Goal: Task Accomplishment & Management: Manage account settings

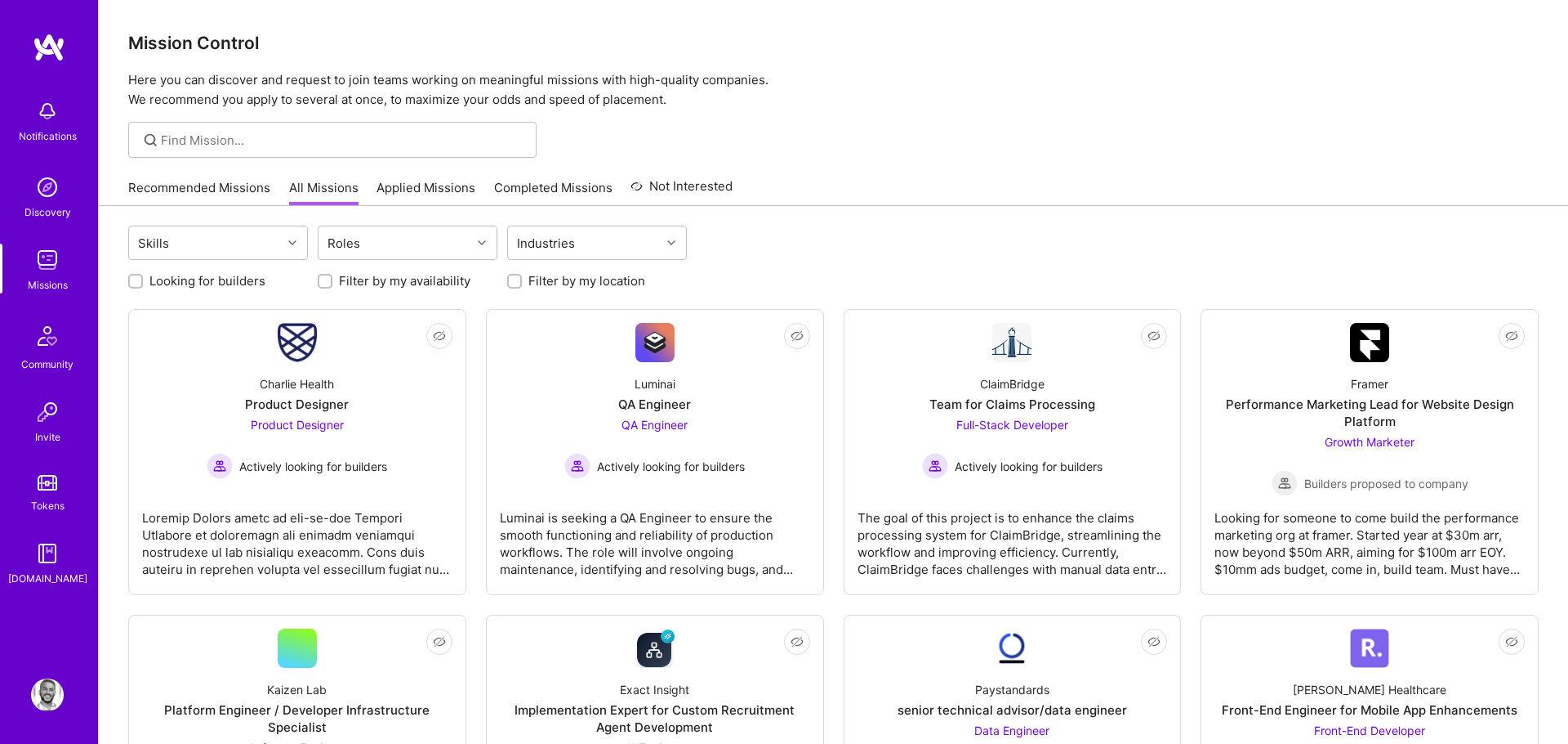
click at [40, 125] on img at bounding box center [47, 111] width 33 height 33
click at [211, 179] on link "Recommended Missions" at bounding box center [200, 193] width 142 height 27
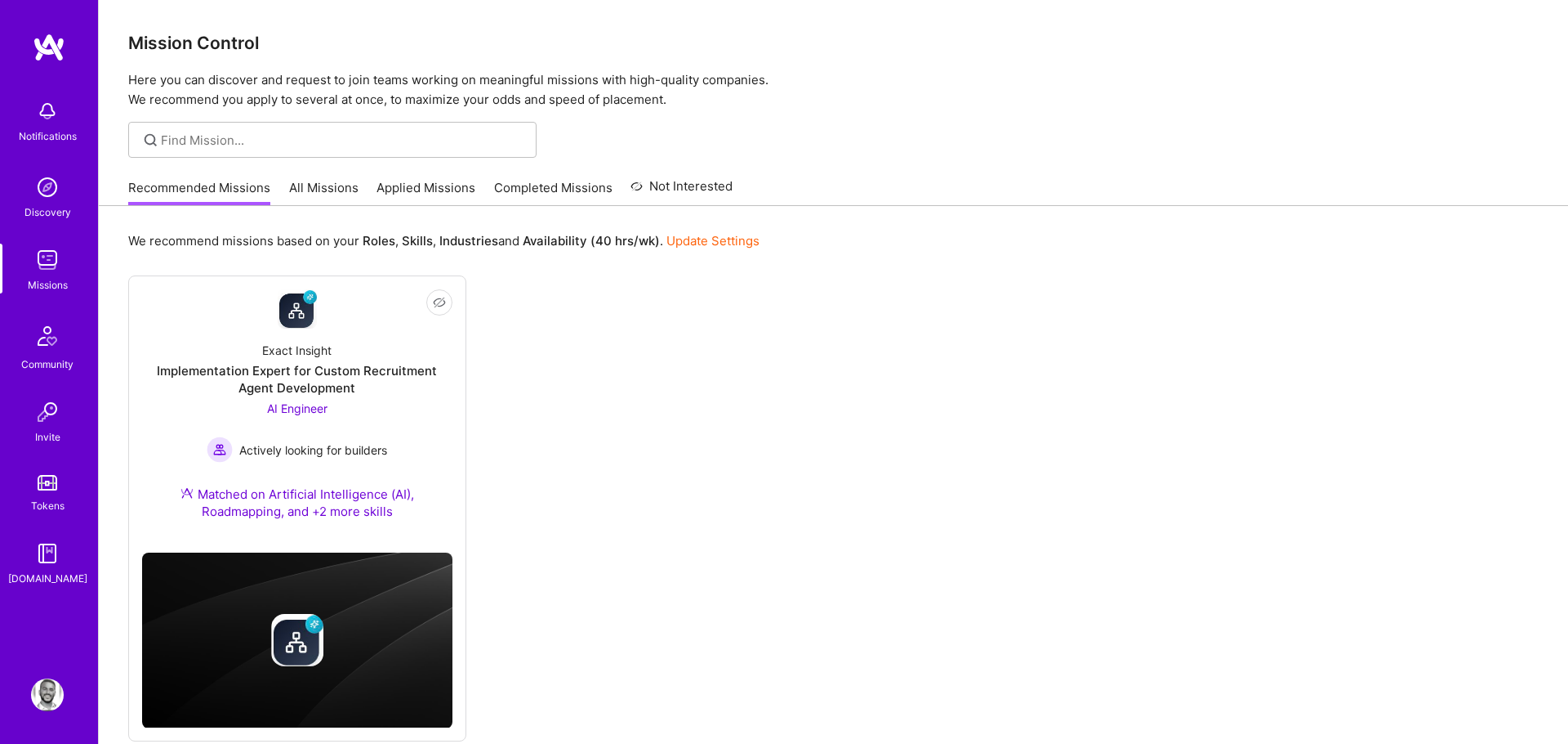
click at [526, 415] on div "Not Interested Exact Insight Implementation Expert for Custom Recruitment Agent…" at bounding box center [833, 508] width 1411 height 466
click at [367, 359] on div "Exact Insight Implementation Expert for Custom Recruitment Agent Development AI…" at bounding box center [297, 434] width 310 height 211
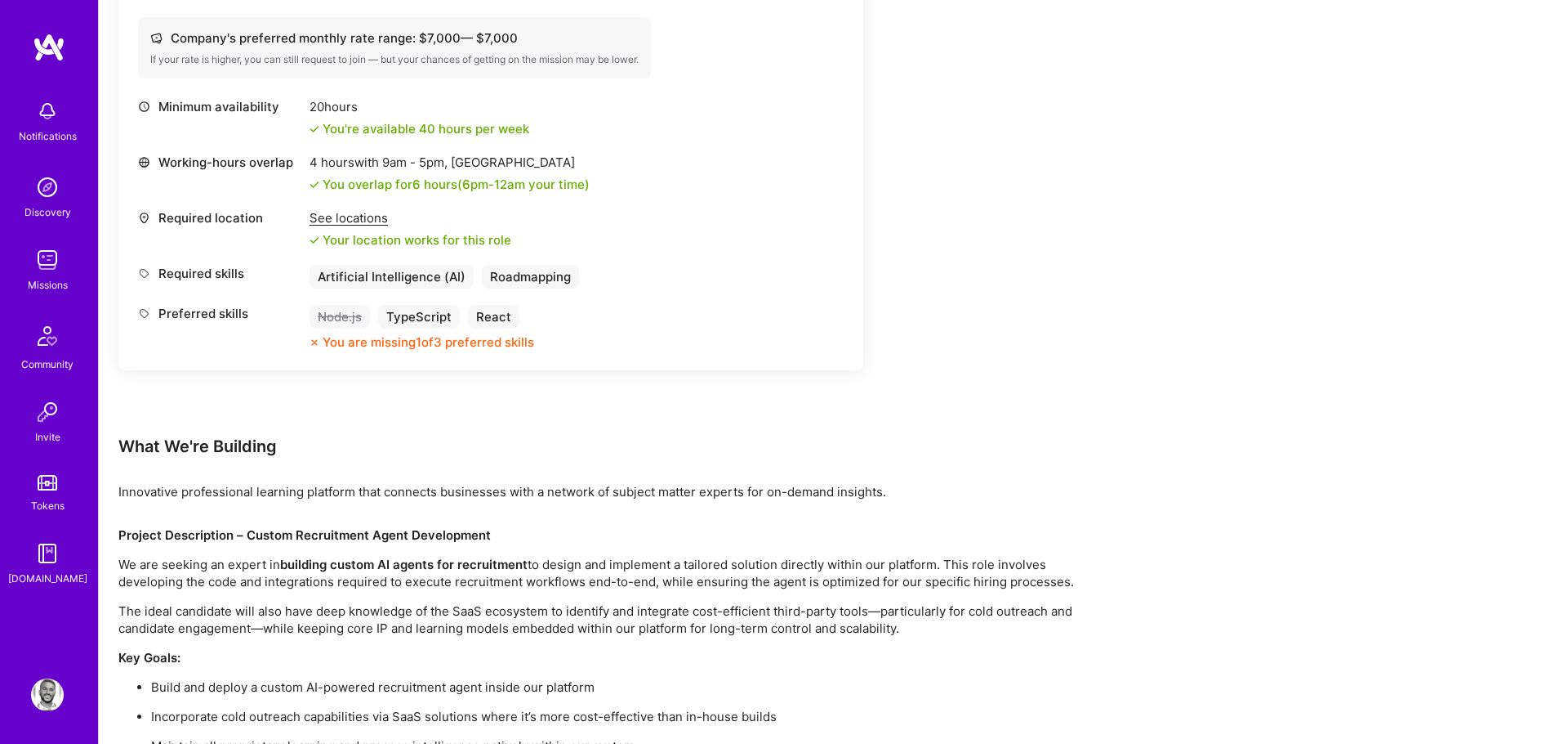
scroll to position [665, 0]
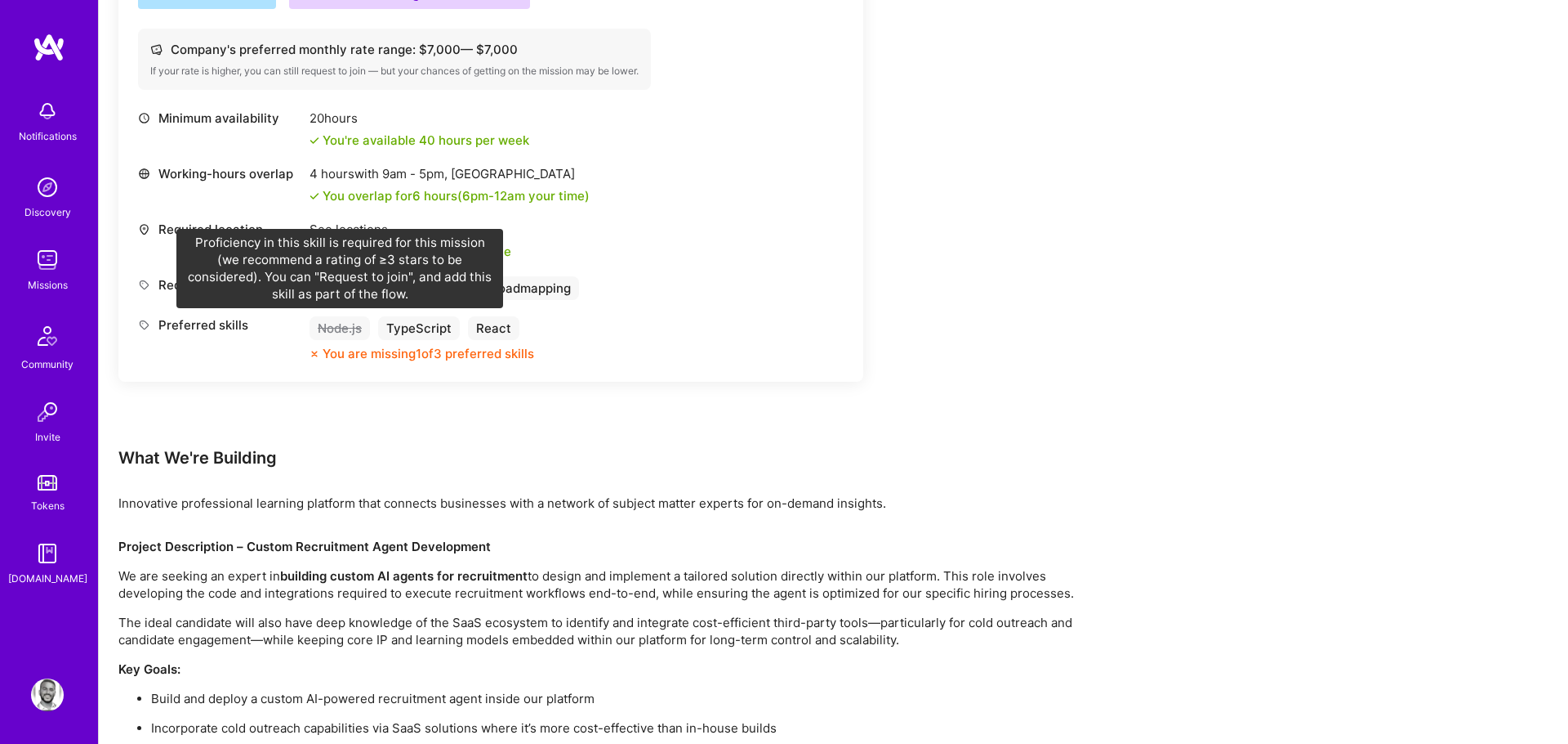
click at [351, 332] on div "Node.js" at bounding box center [339, 328] width 61 height 24
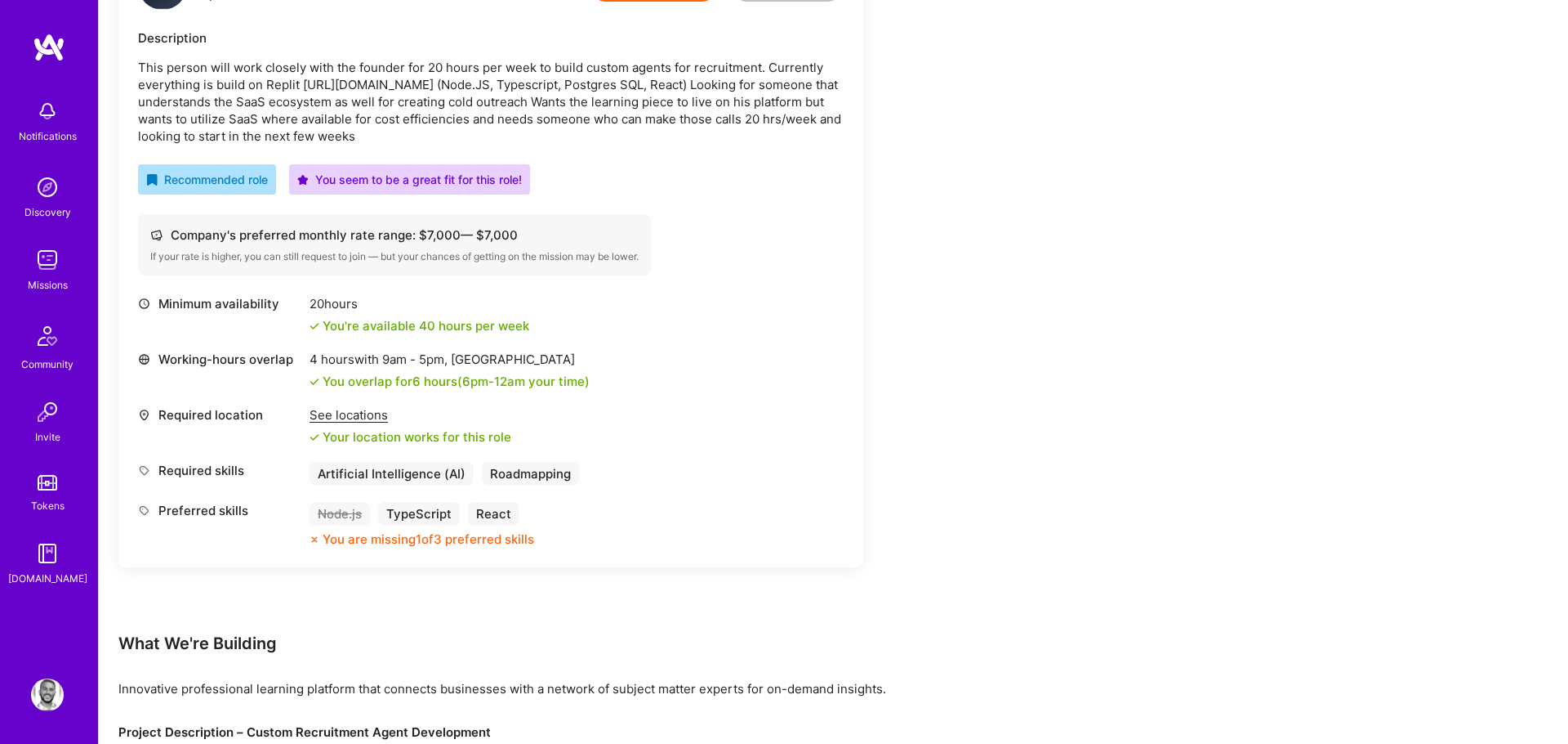
scroll to position [412, 0]
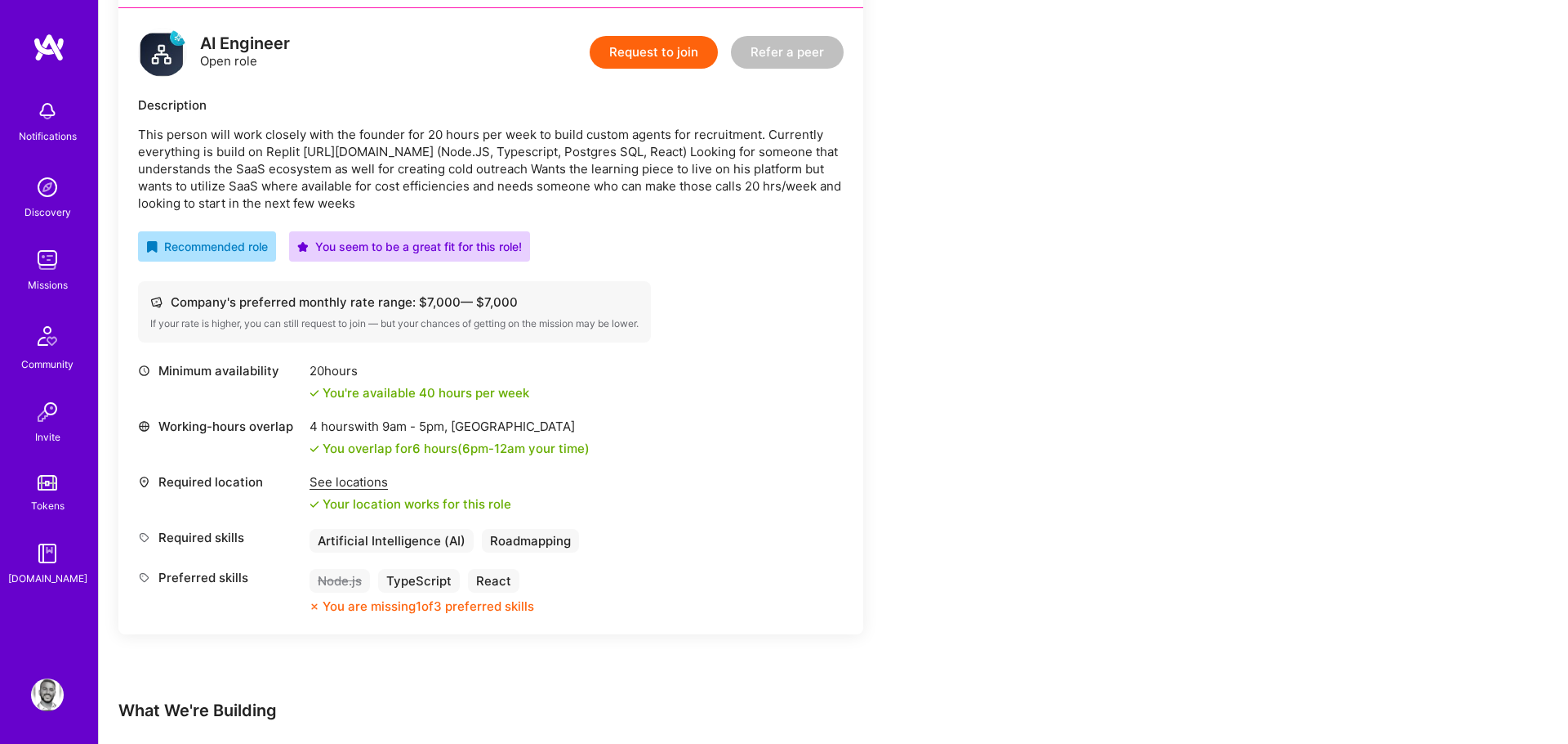
click at [217, 192] on p "This person will work closely with the founder for 20 hours per week to build c…" at bounding box center [490, 169] width 706 height 86
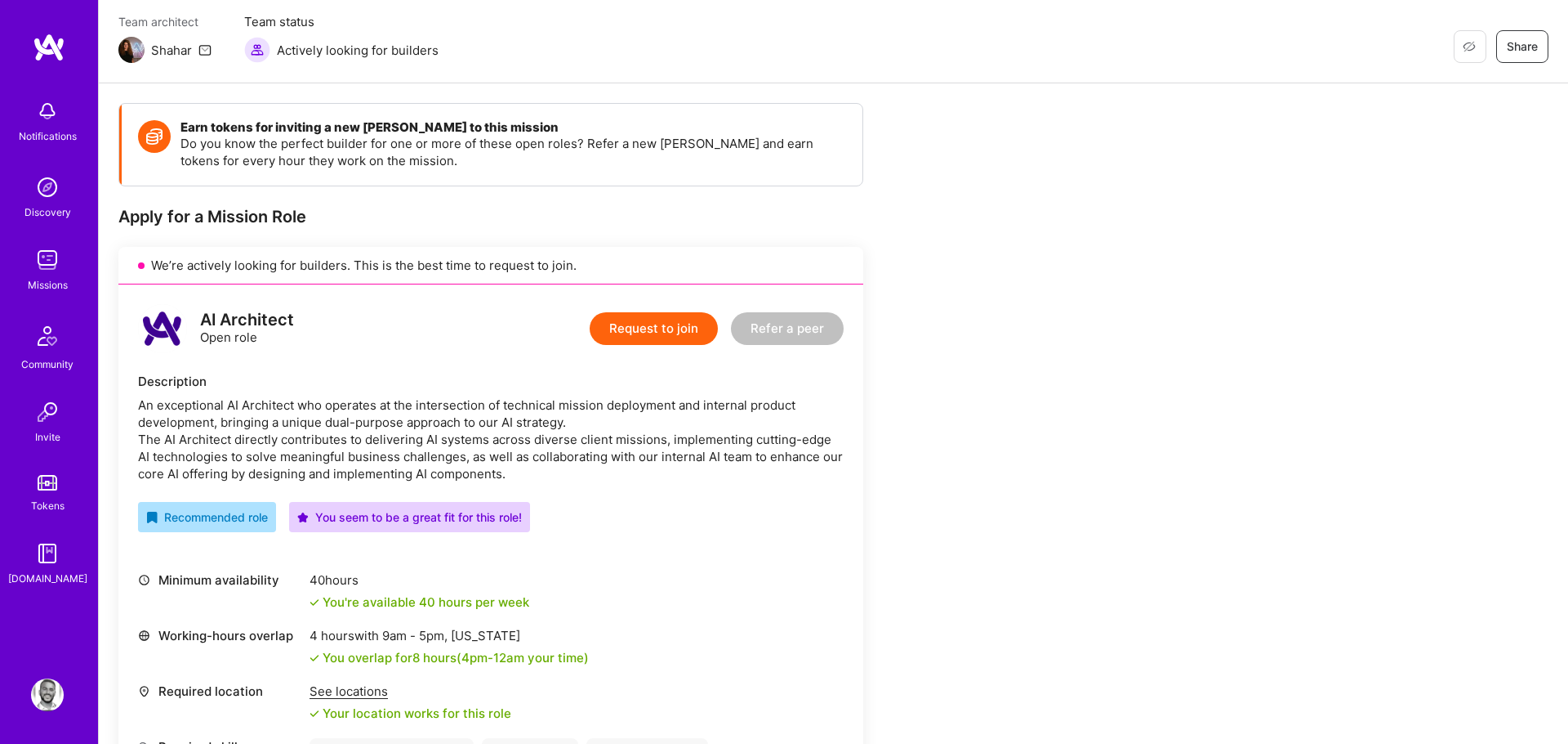
click at [305, 402] on div "An exceptional AI Architect who operates at the intersection of technical missi…" at bounding box center [490, 440] width 706 height 86
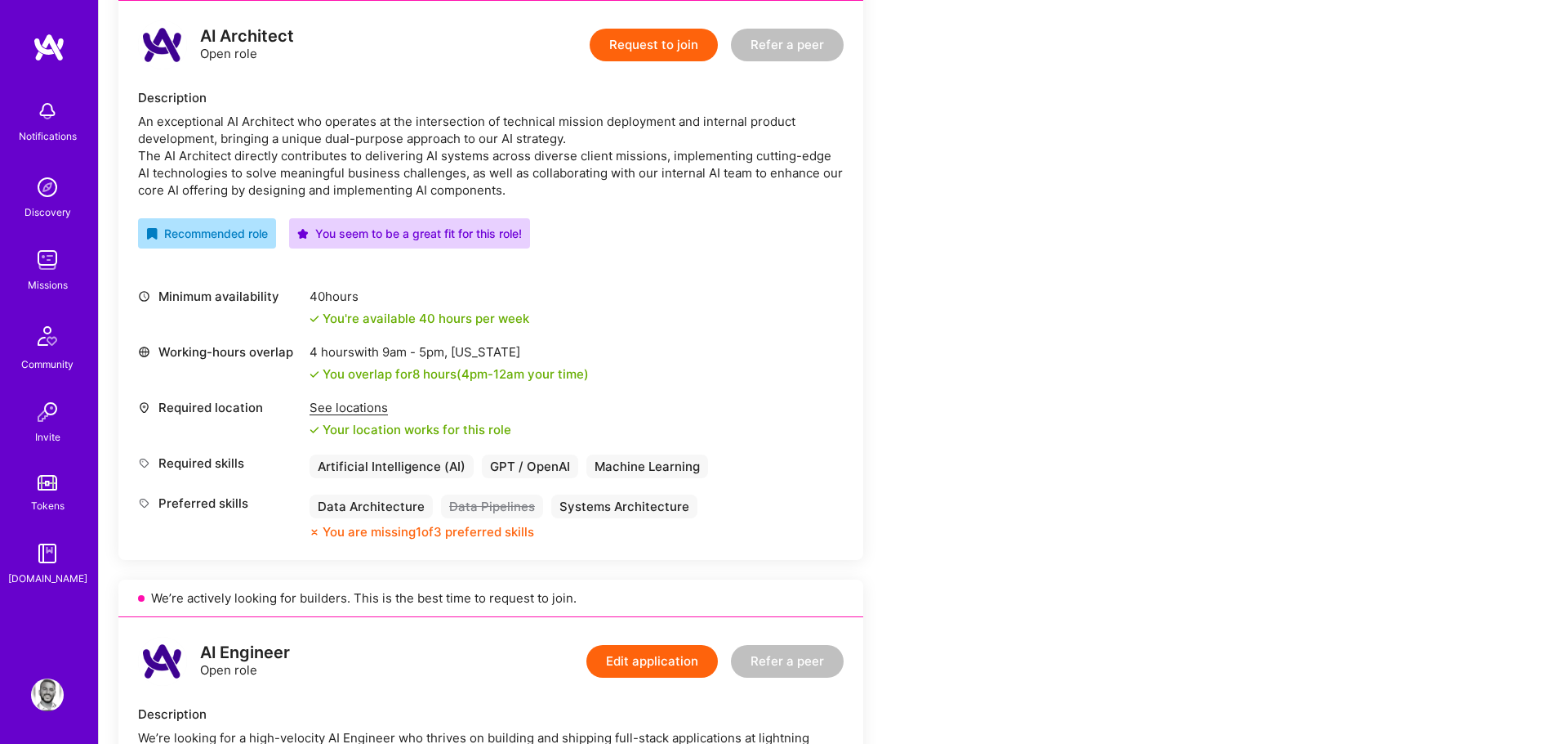
scroll to position [436, 0]
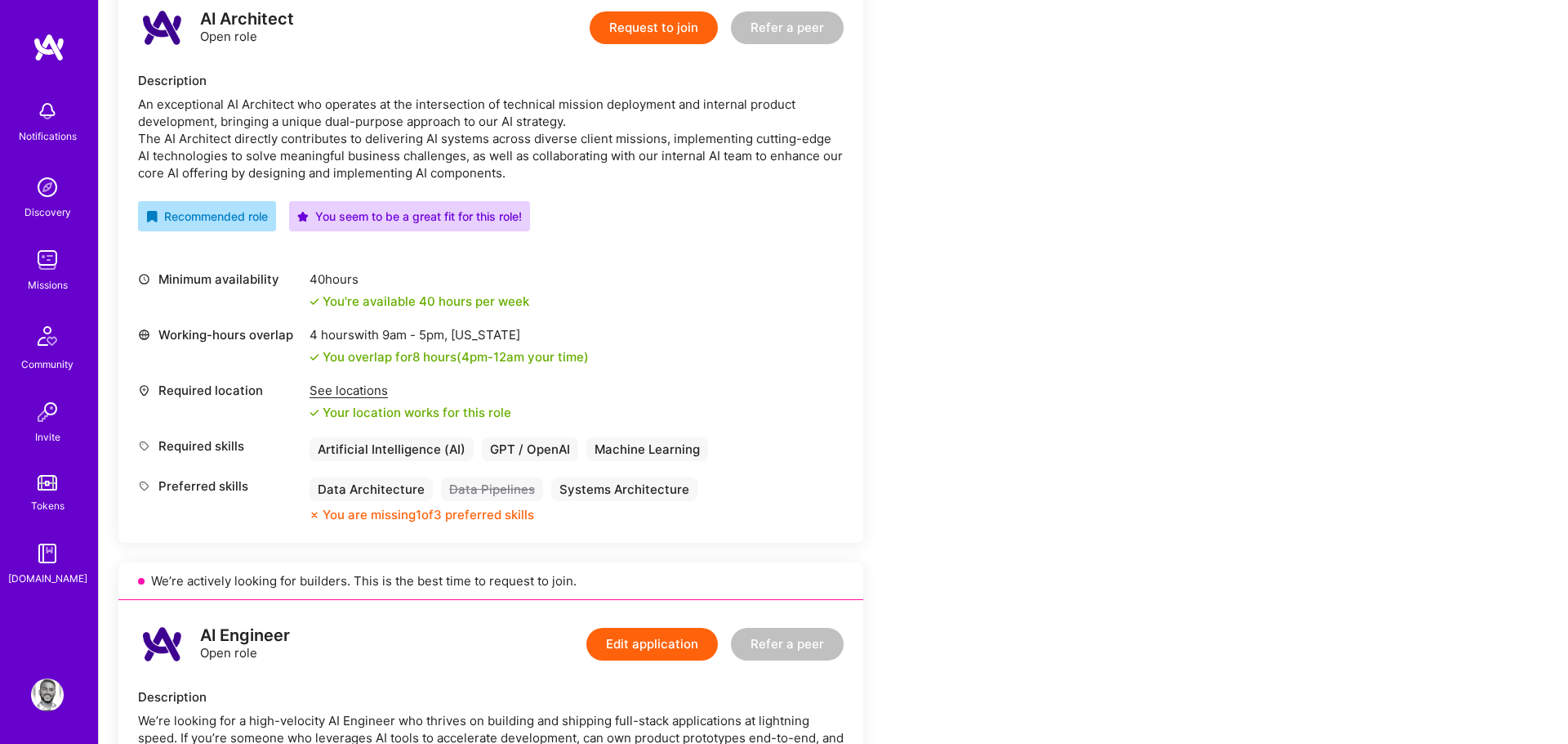
click at [47, 697] on img at bounding box center [47, 694] width 33 height 33
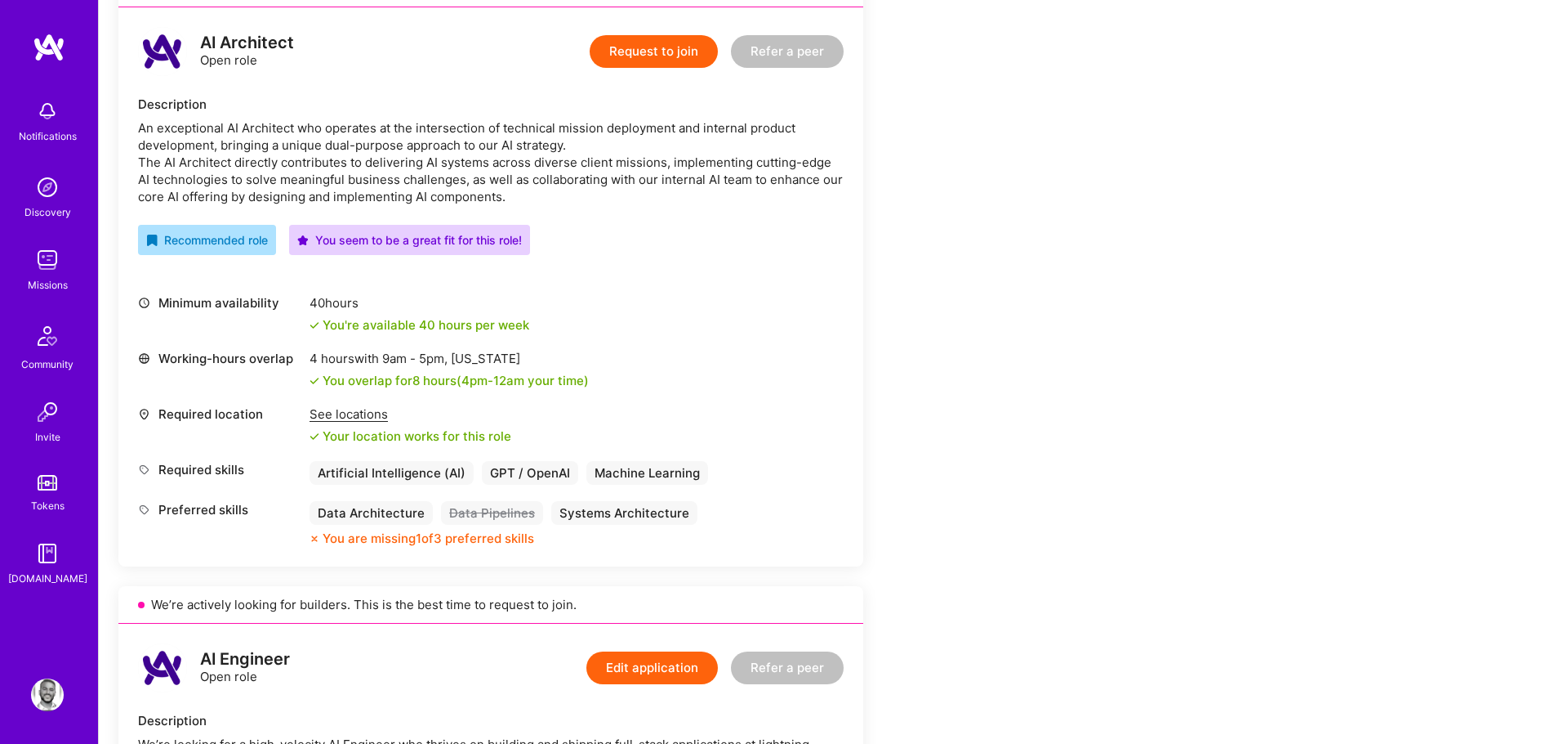
scroll to position [407, 0]
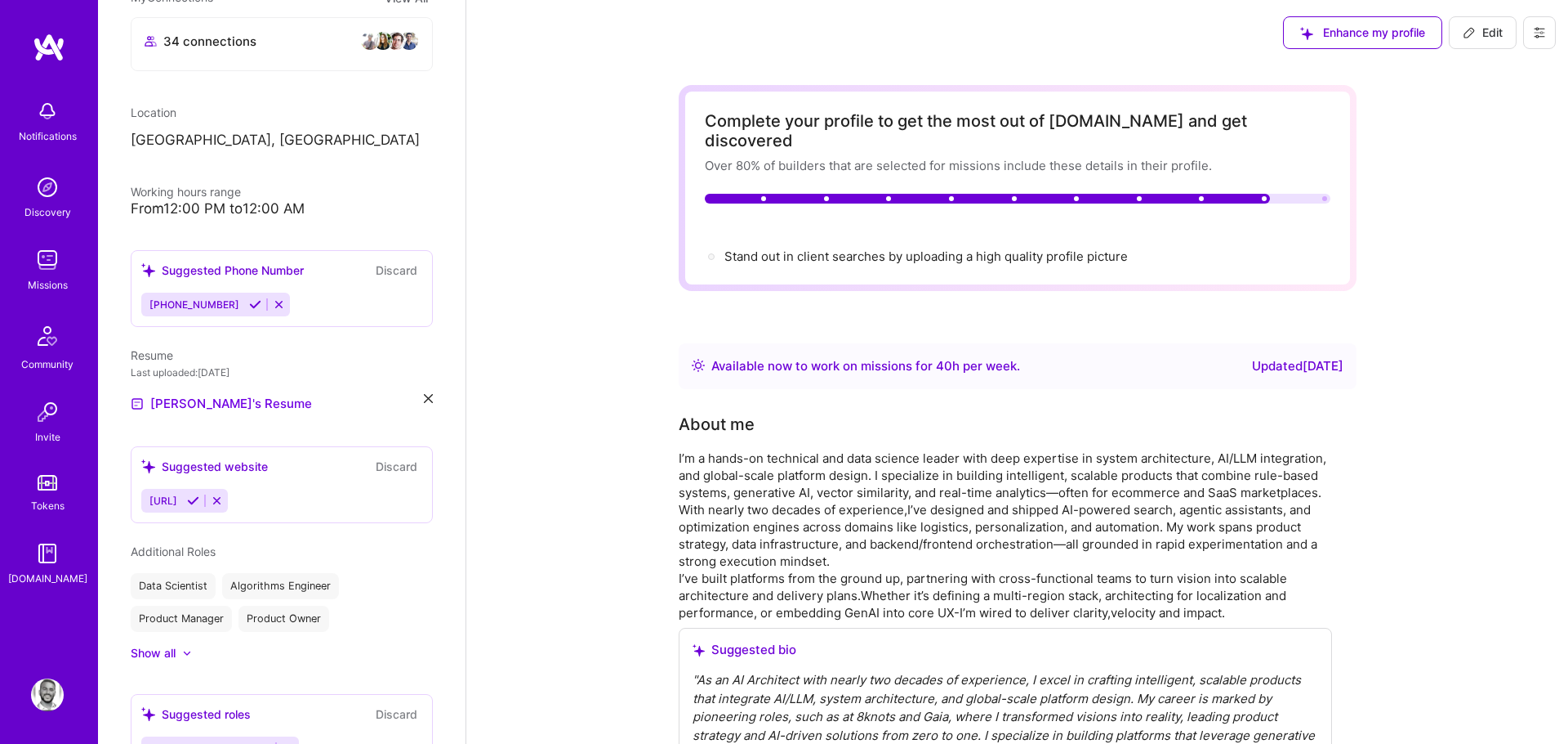
click at [1499, 32] on span "Edit" at bounding box center [1484, 33] width 40 height 17
select select "US"
select select "Right Now"
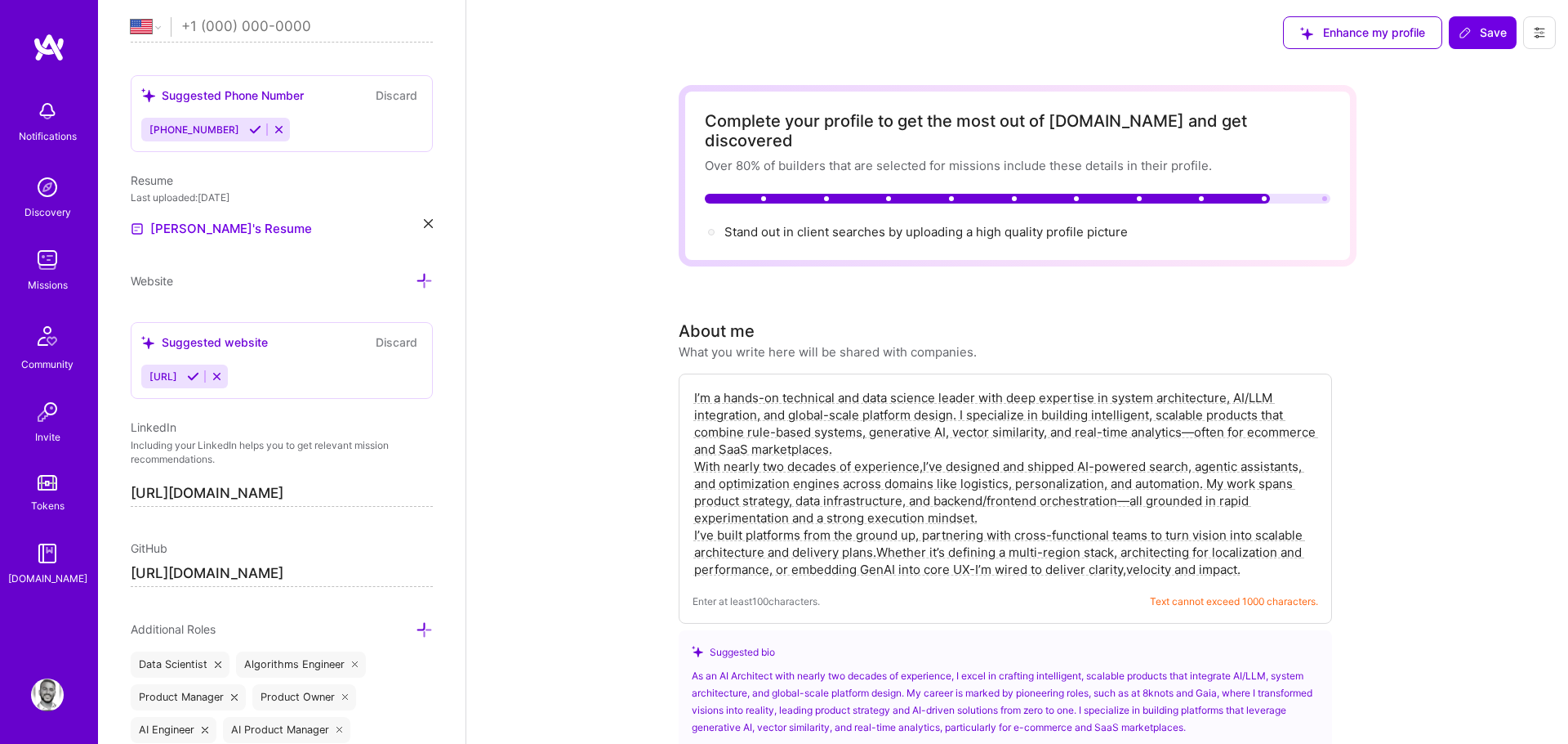
scroll to position [669, 0]
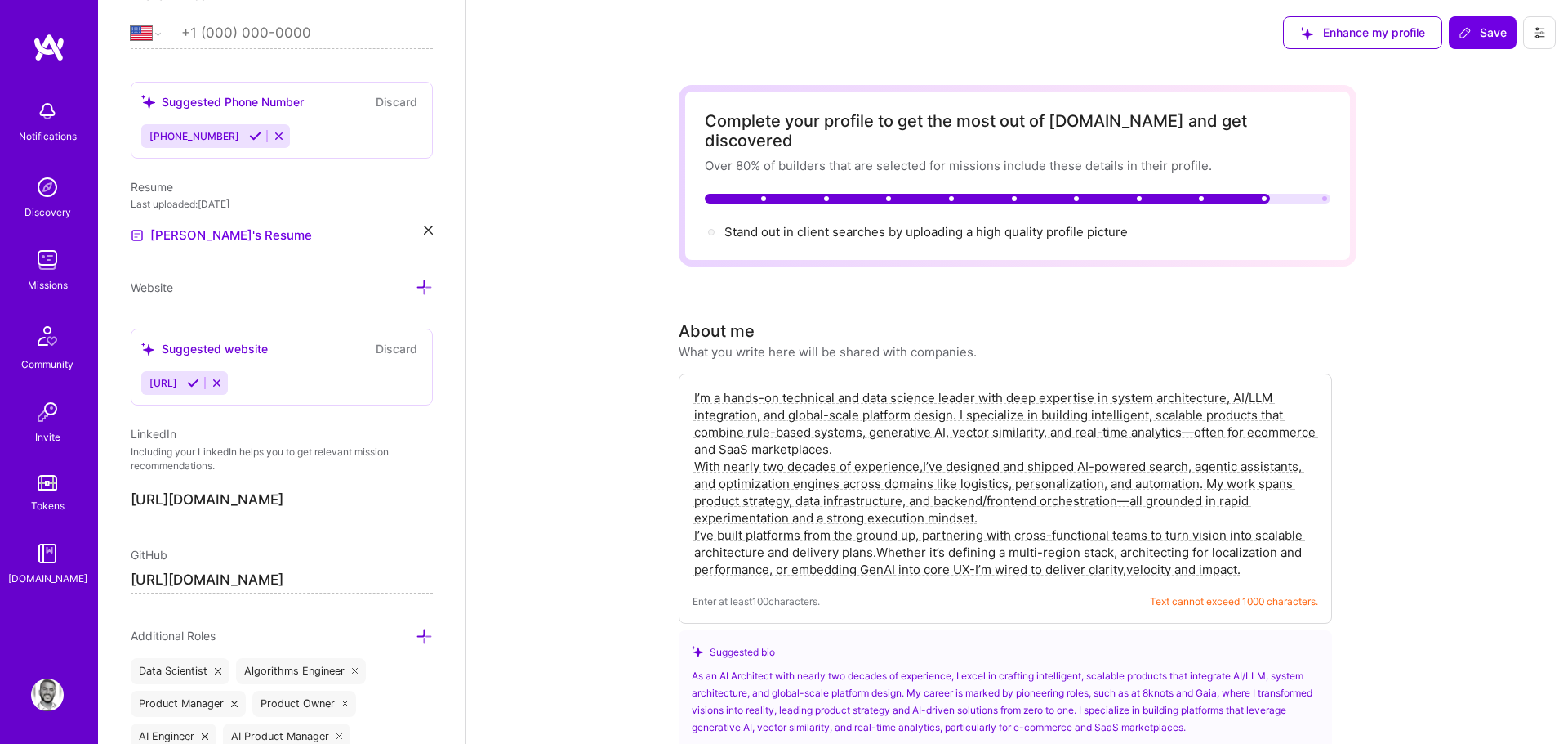
click at [425, 233] on icon at bounding box center [428, 230] width 9 height 9
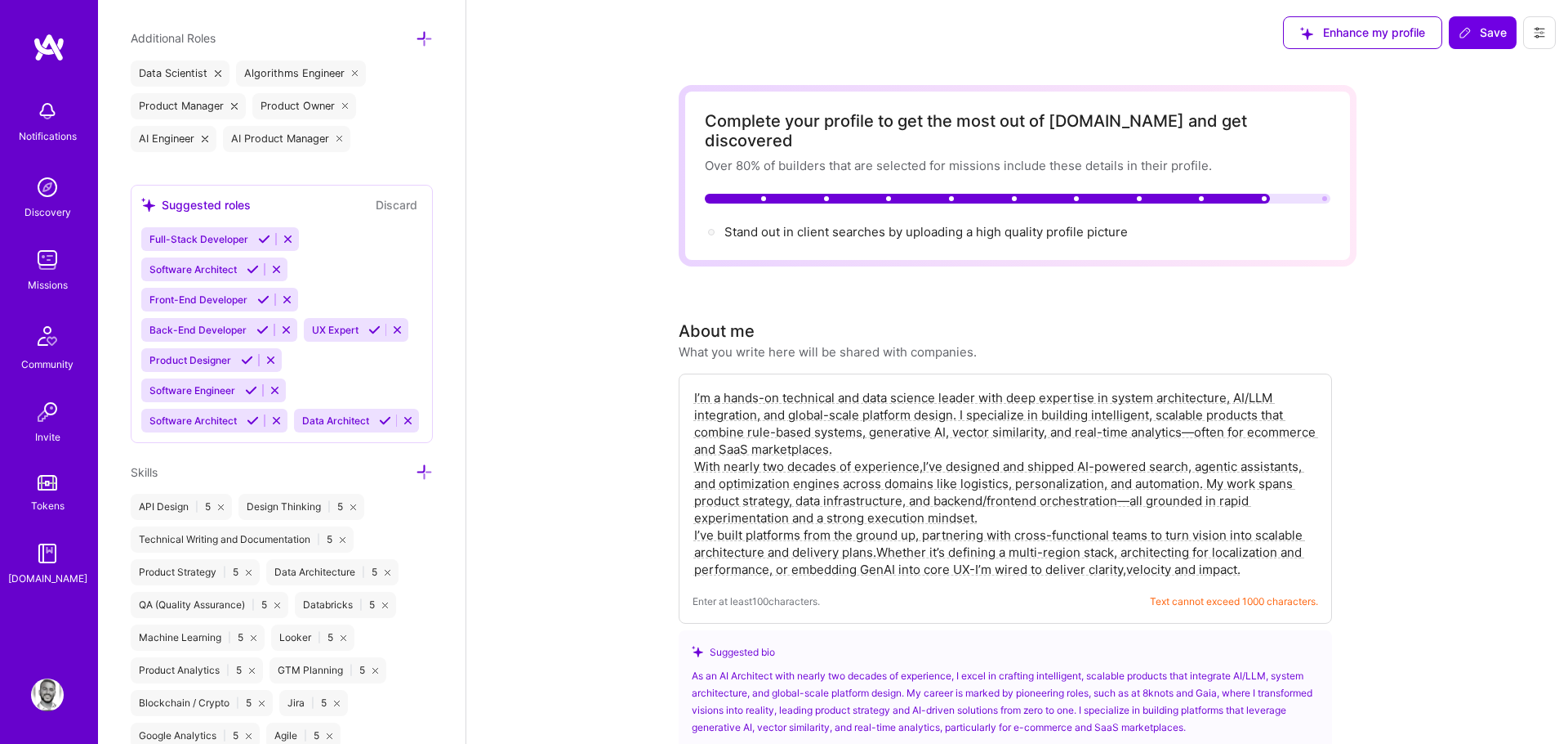
scroll to position [1312, 0]
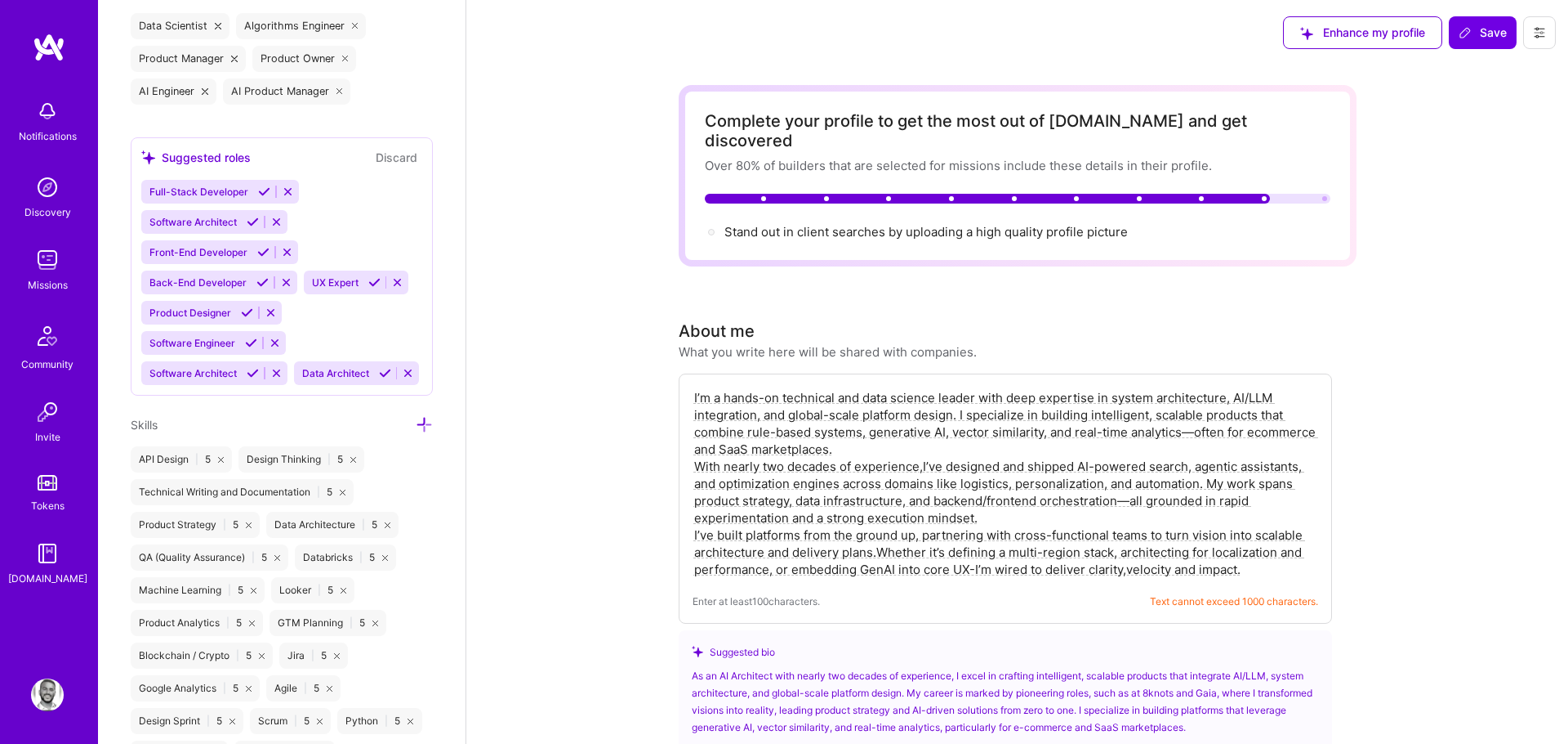
click at [427, 421] on icon at bounding box center [425, 425] width 18 height 18
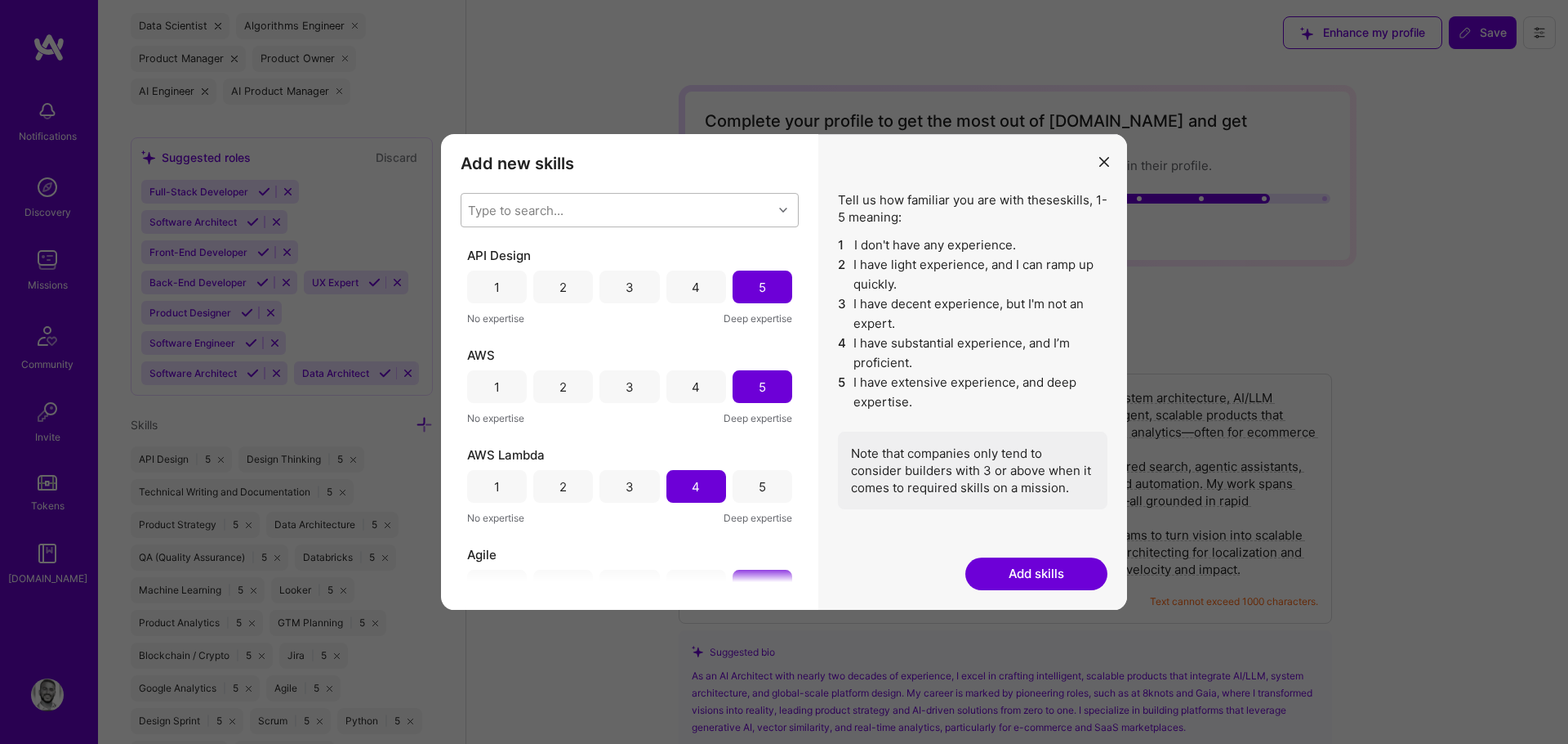
click at [540, 214] on div "Type to search..." at bounding box center [516, 211] width 96 height 18
type input "data pip"
click at [536, 244] on div "Data Pipelines" at bounding box center [629, 252] width 318 height 18
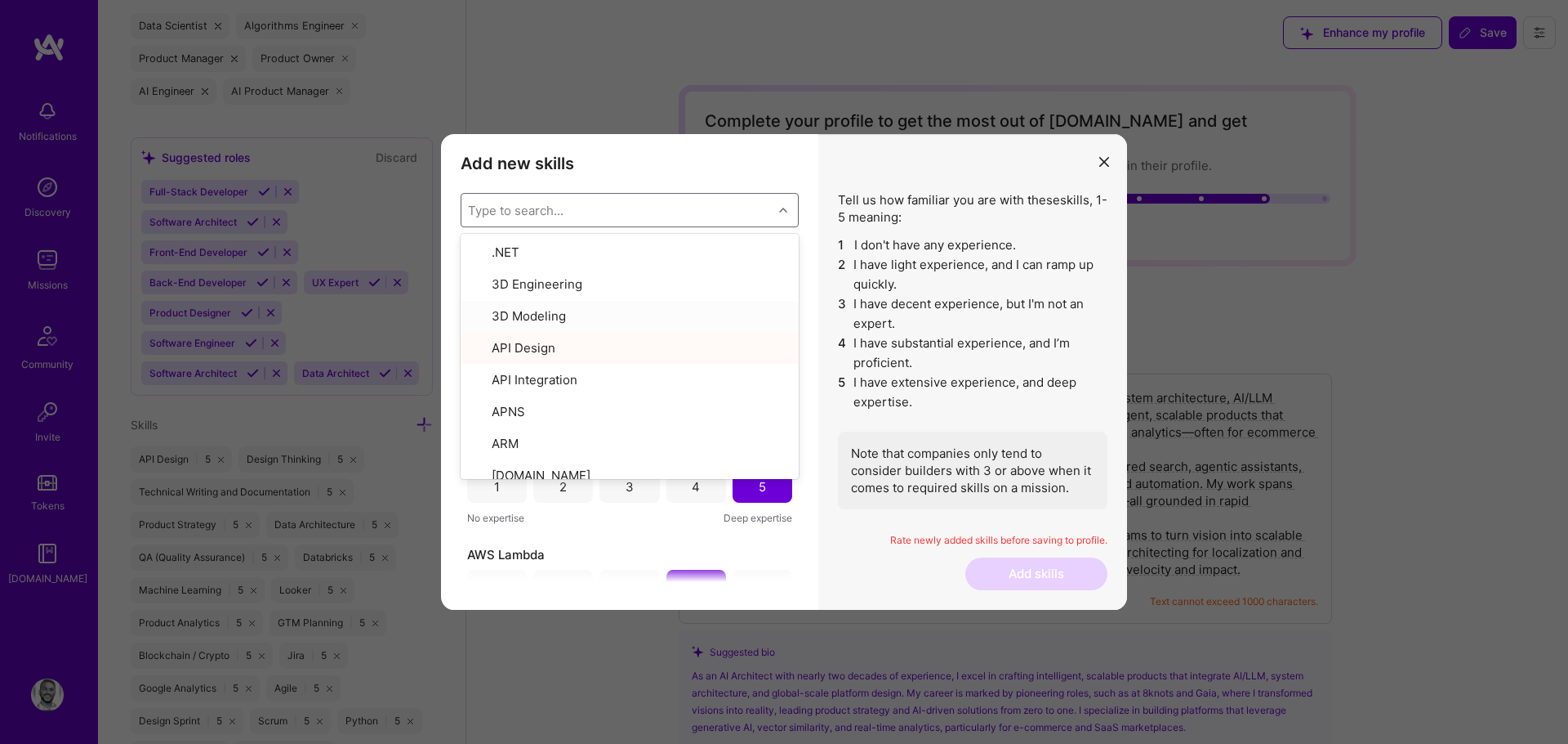
click at [868, 319] on li "3 I have decent experience, but I'm not an expert." at bounding box center [973, 314] width 270 height 40
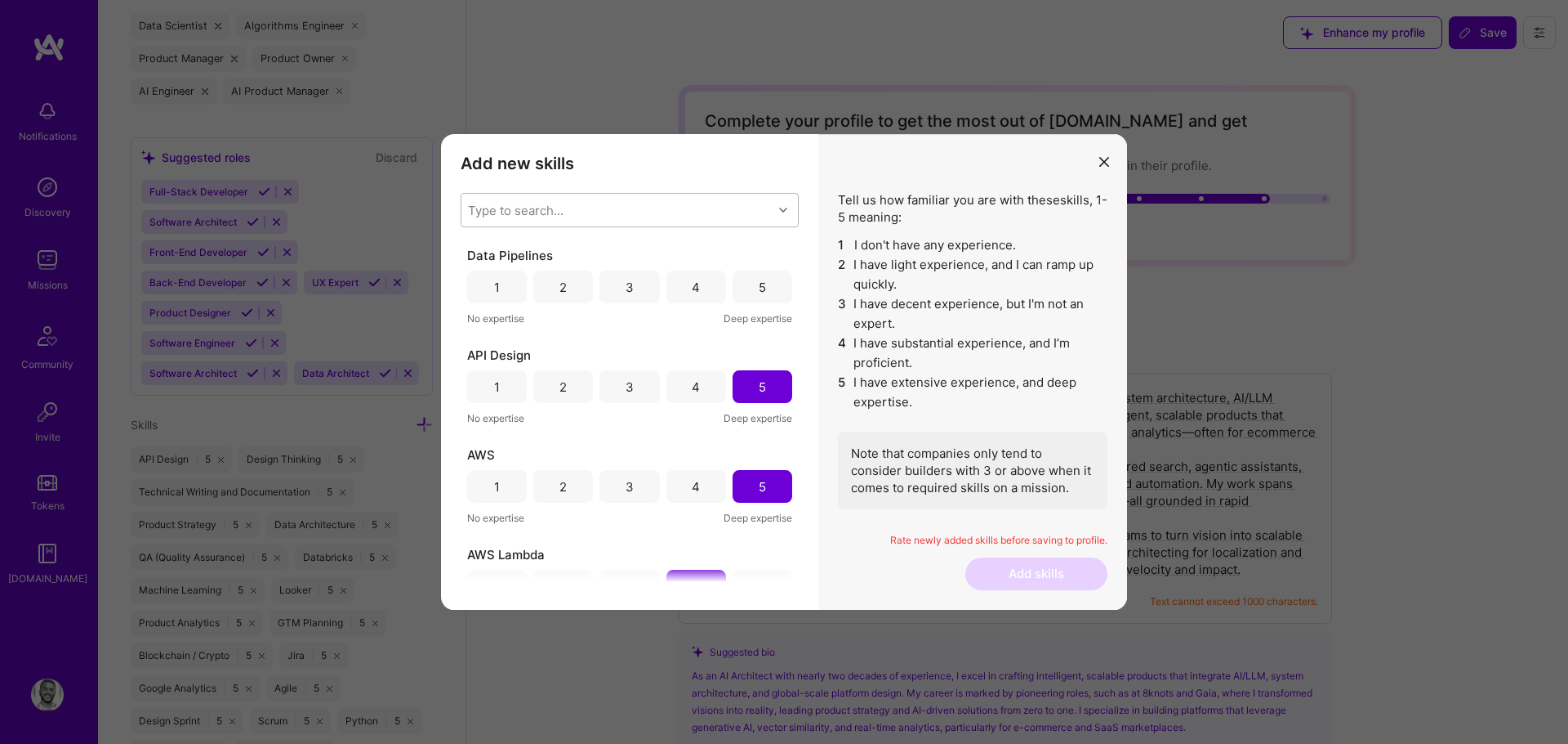
click at [745, 299] on div "5" at bounding box center [763, 287] width 60 height 33
click at [702, 282] on div "4" at bounding box center [696, 287] width 60 height 33
click at [1008, 561] on button "Add skills" at bounding box center [1037, 573] width 142 height 33
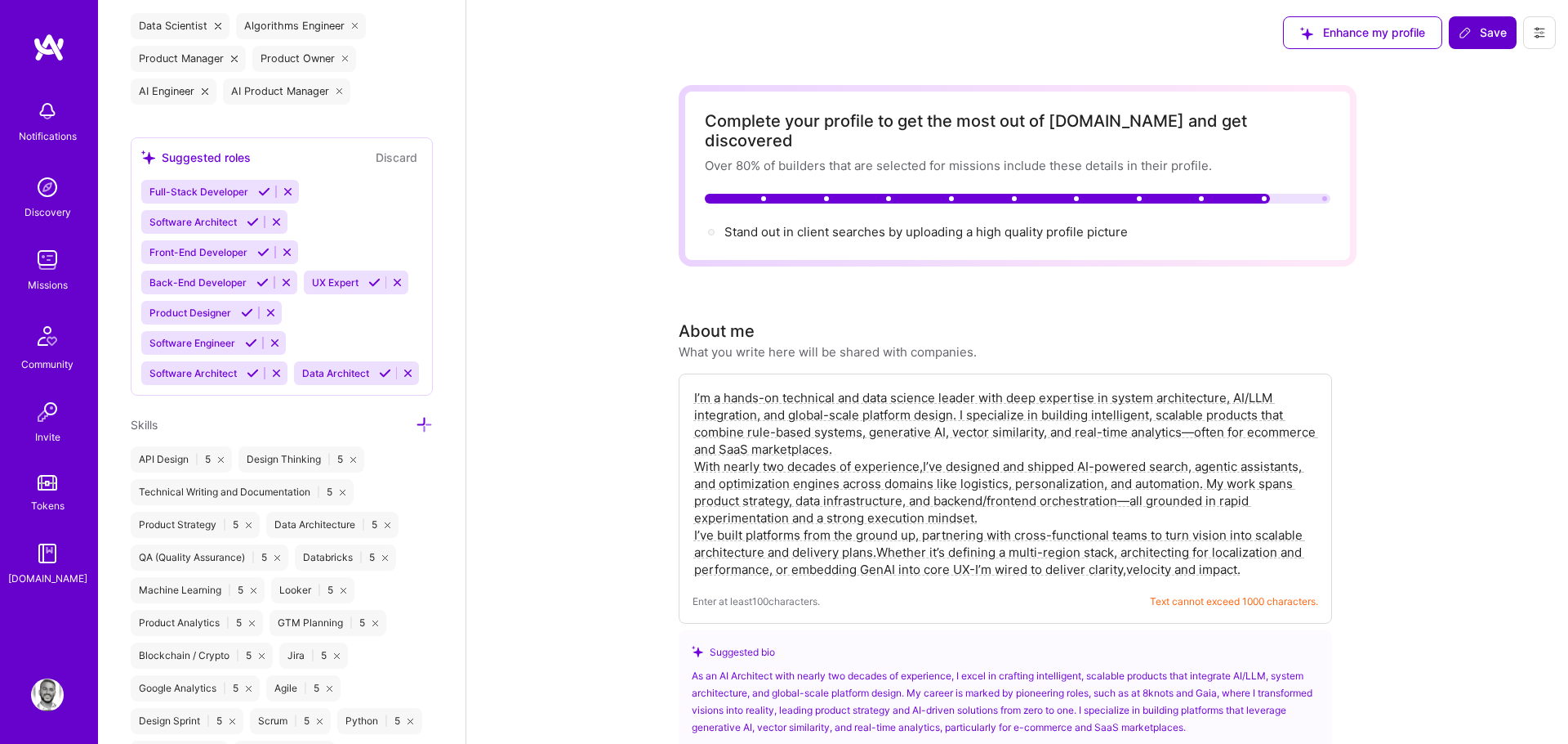
click at [1470, 37] on icon at bounding box center [1465, 33] width 13 height 13
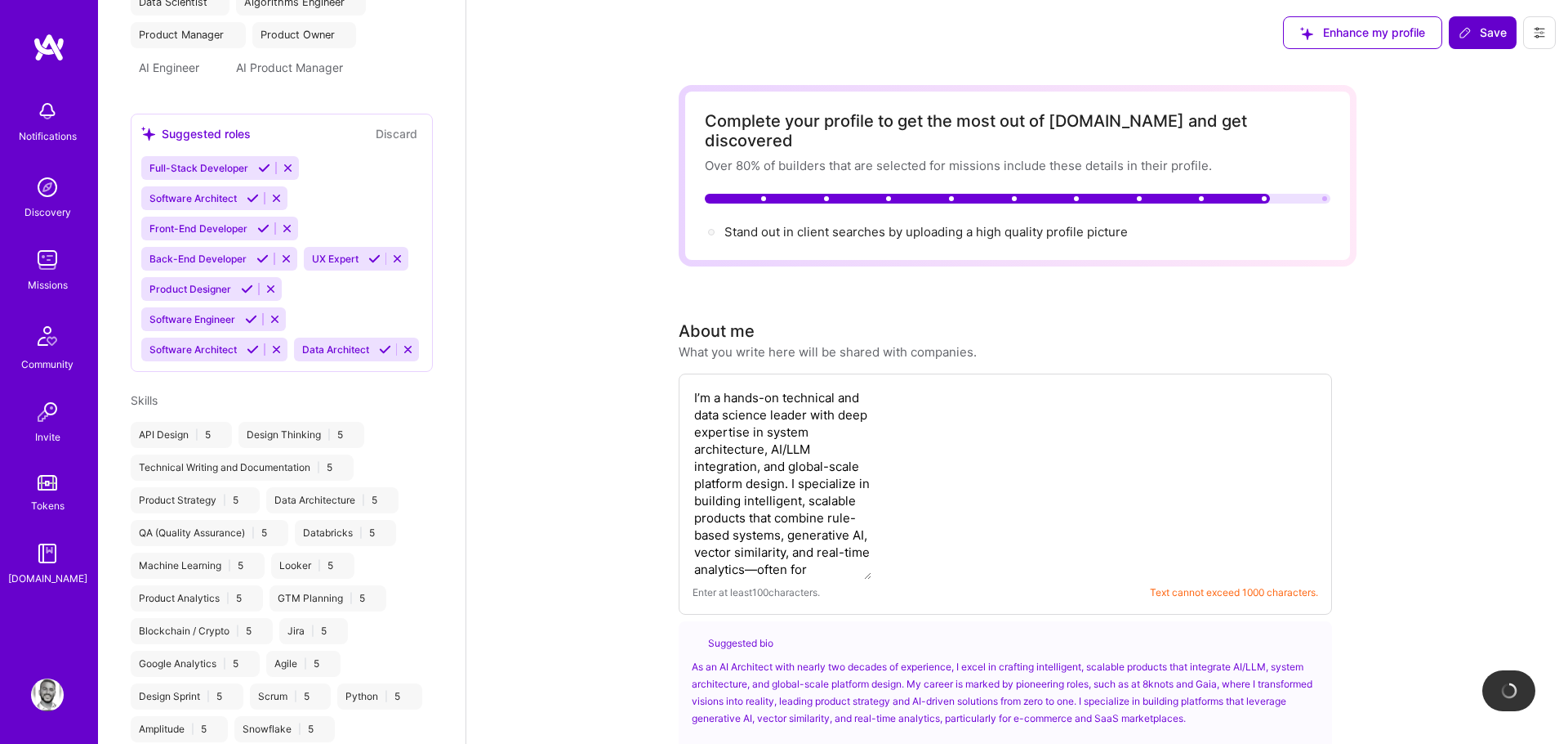
scroll to position [891, 0]
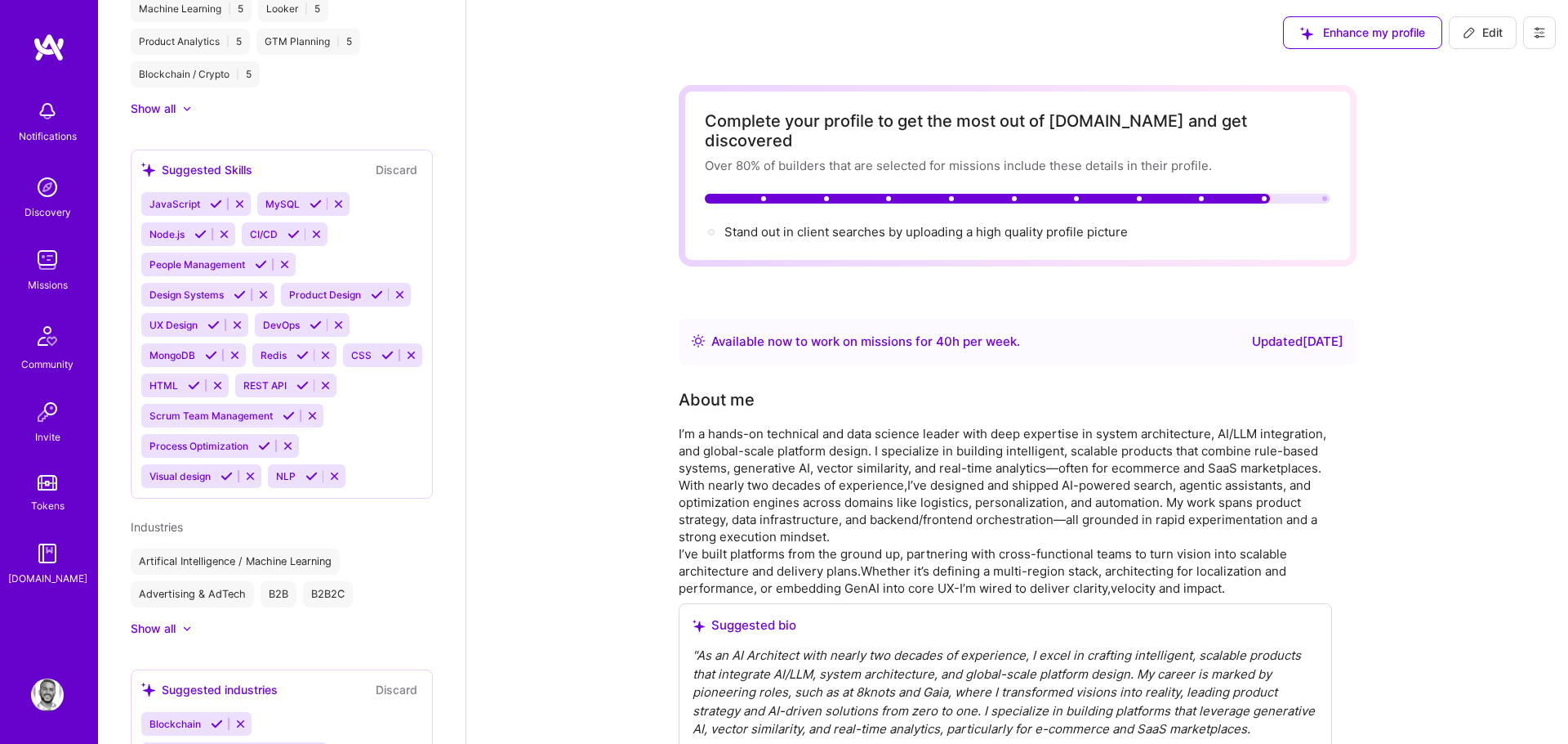
scroll to position [1581, 0]
